Goal: Register for event/course

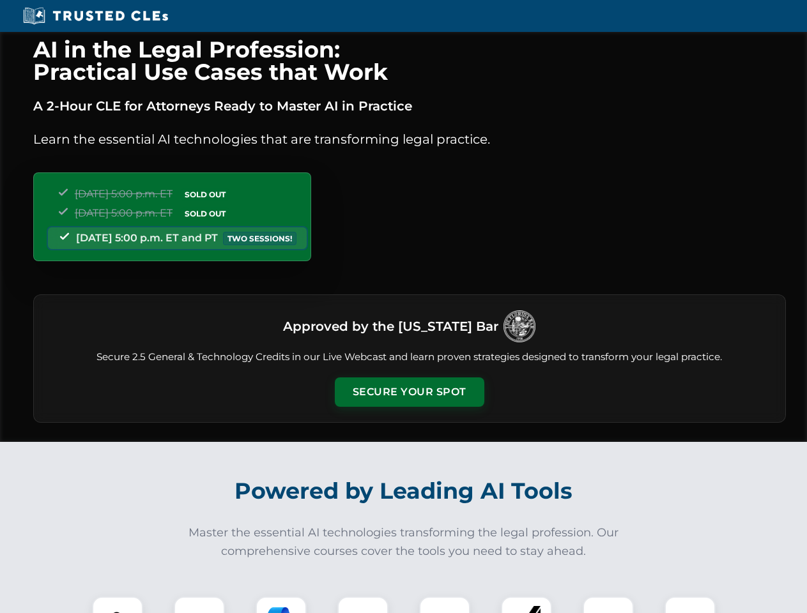
click at [409, 392] on button "Secure Your Spot" at bounding box center [409, 392] width 149 height 29
click at [118, 605] on img at bounding box center [117, 622] width 37 height 37
click at [199, 605] on div at bounding box center [199, 622] width 51 height 51
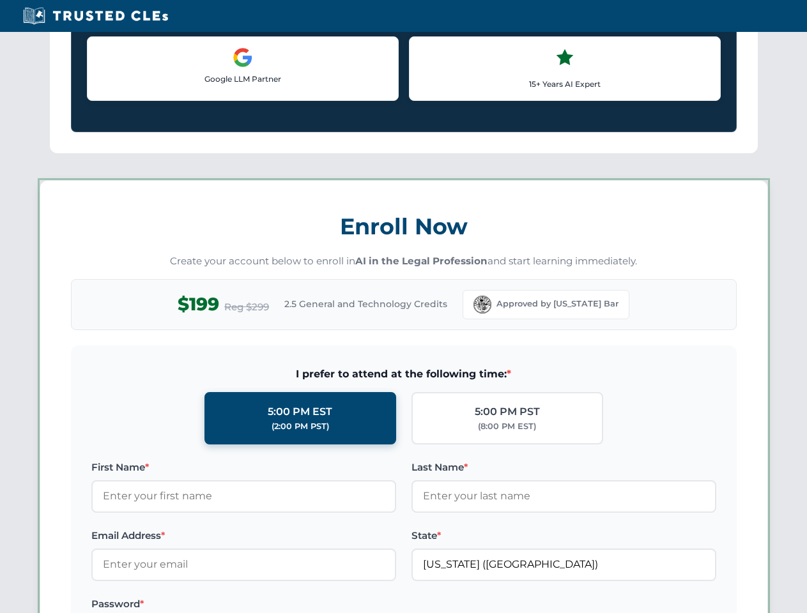
click at [363, 605] on label "Password *" at bounding box center [243, 604] width 305 height 15
